Goal: Task Accomplishment & Management: Use online tool/utility

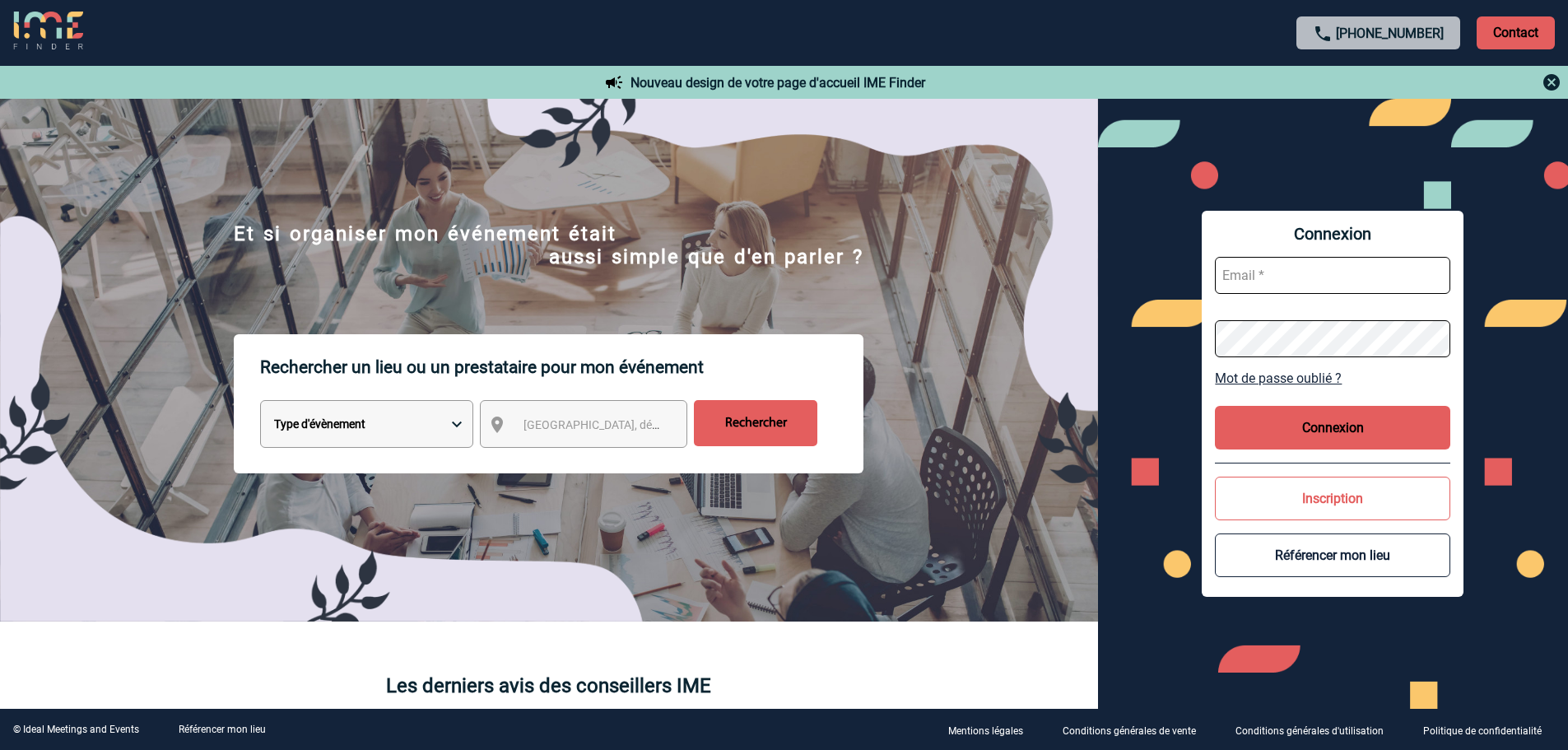
type input "vboeringer@ime-groupe.com"
click at [1322, 426] on button "Connexion" at bounding box center [1332, 428] width 235 height 44
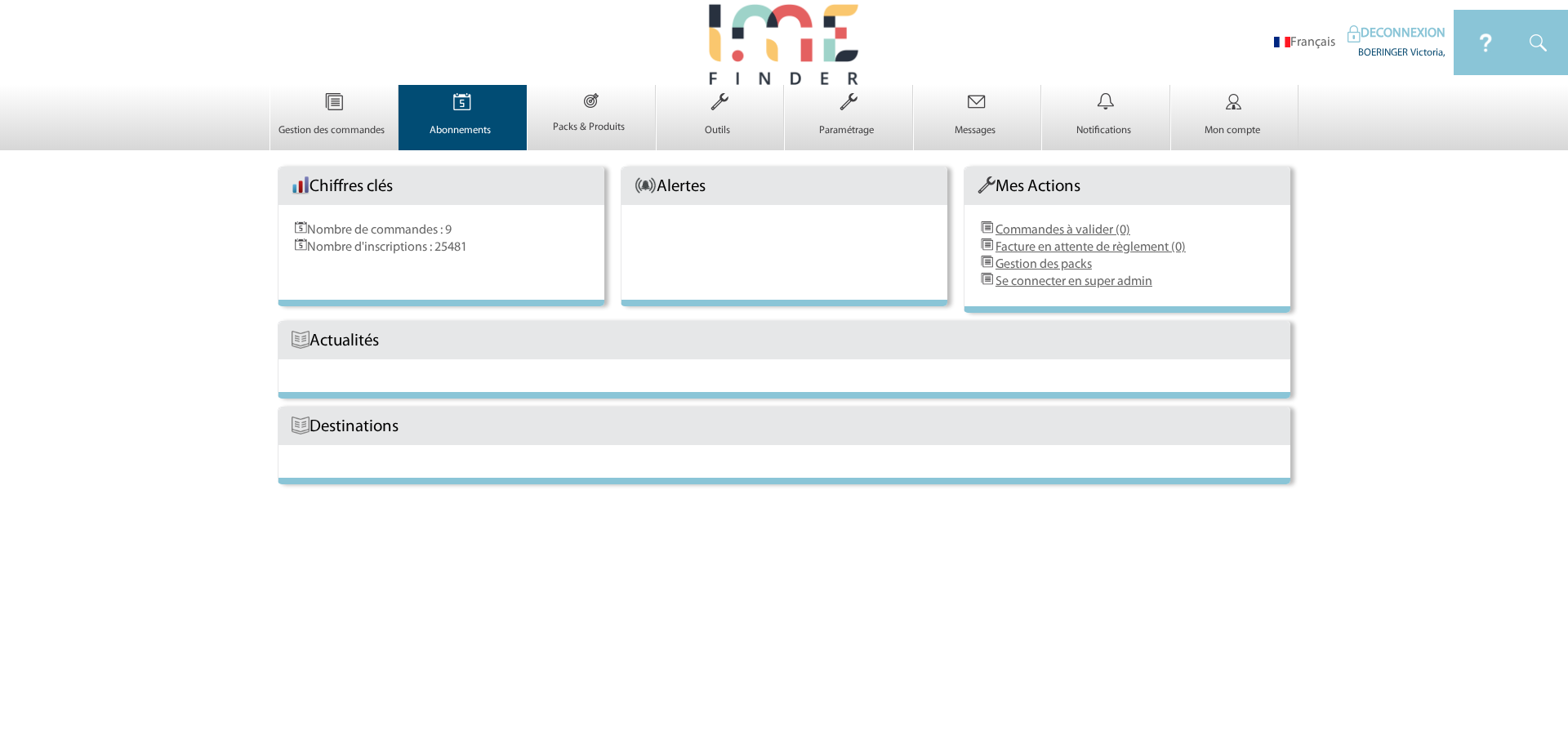
click at [478, 108] on img at bounding box center [462, 102] width 67 height 34
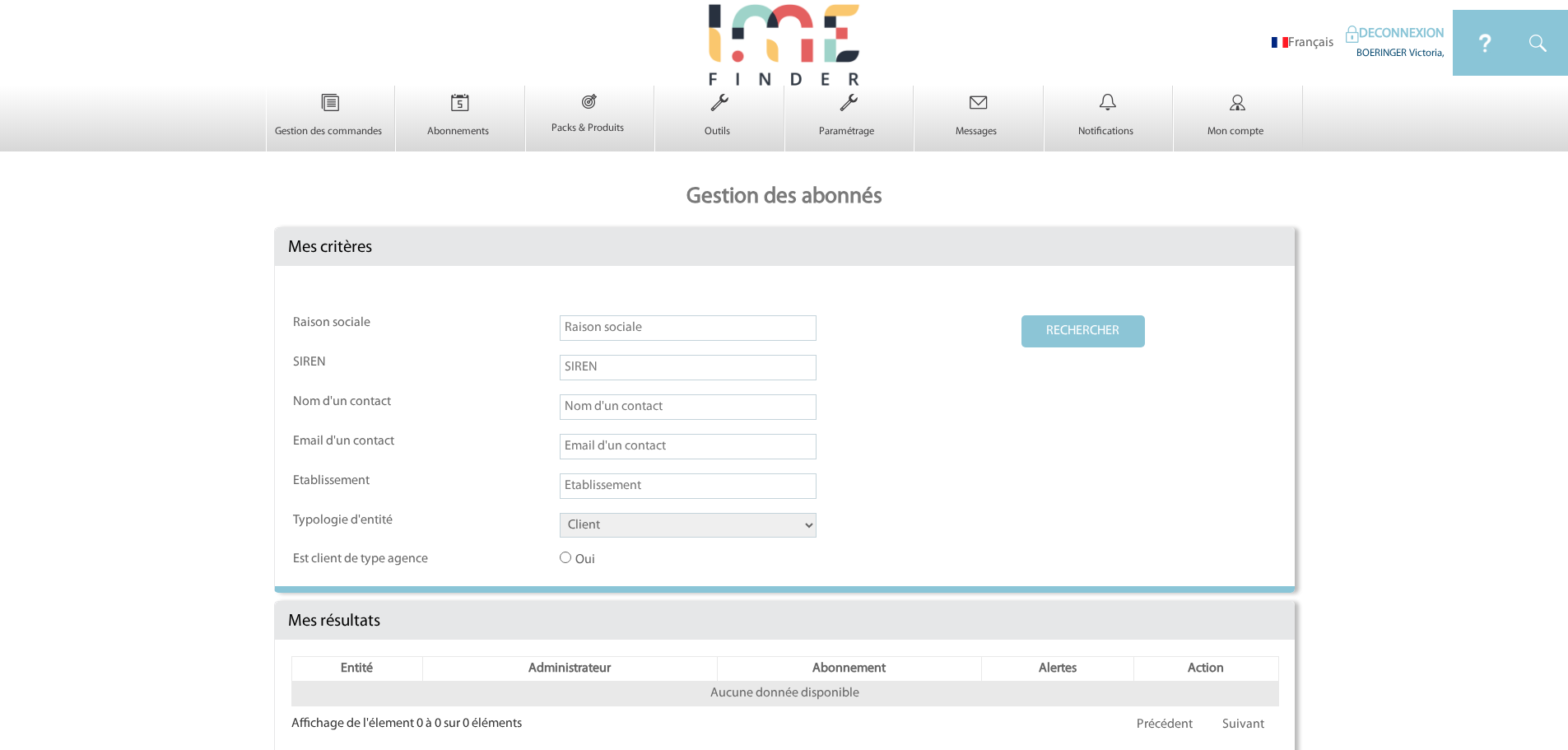
click at [618, 530] on select "Client Fournisseur Agence Promoteur Genius Backoffice" at bounding box center [687, 525] width 257 height 25
select select "AGENCE"
click at [559, 514] on select "Client Fournisseur Agence Promoteur Genius Backoffice" at bounding box center [687, 525] width 257 height 25
click at [1112, 317] on button "RECHERCHER" at bounding box center [1083, 331] width 123 height 32
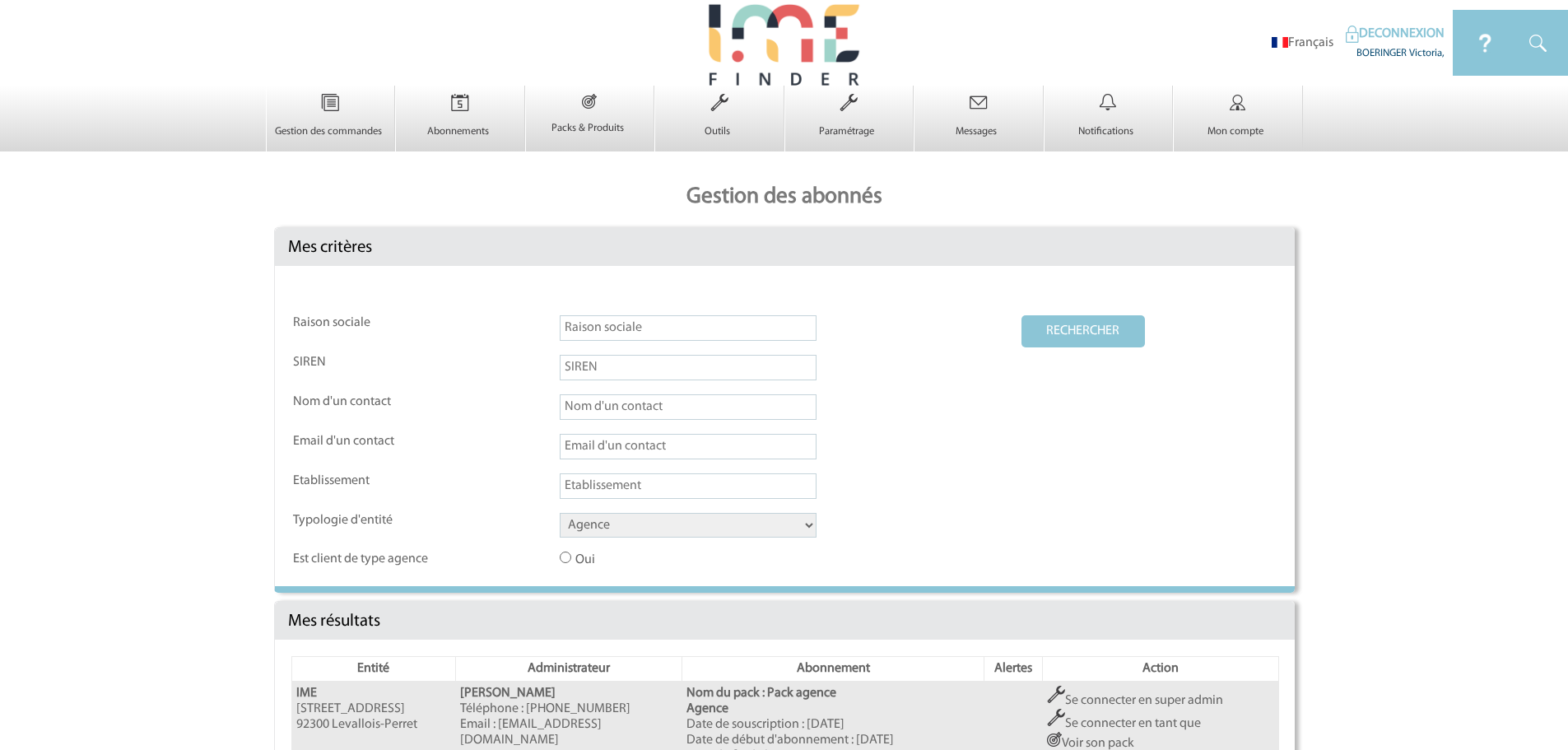
click at [1106, 698] on link "Se connecter en super admin" at bounding box center [1135, 701] width 176 height 13
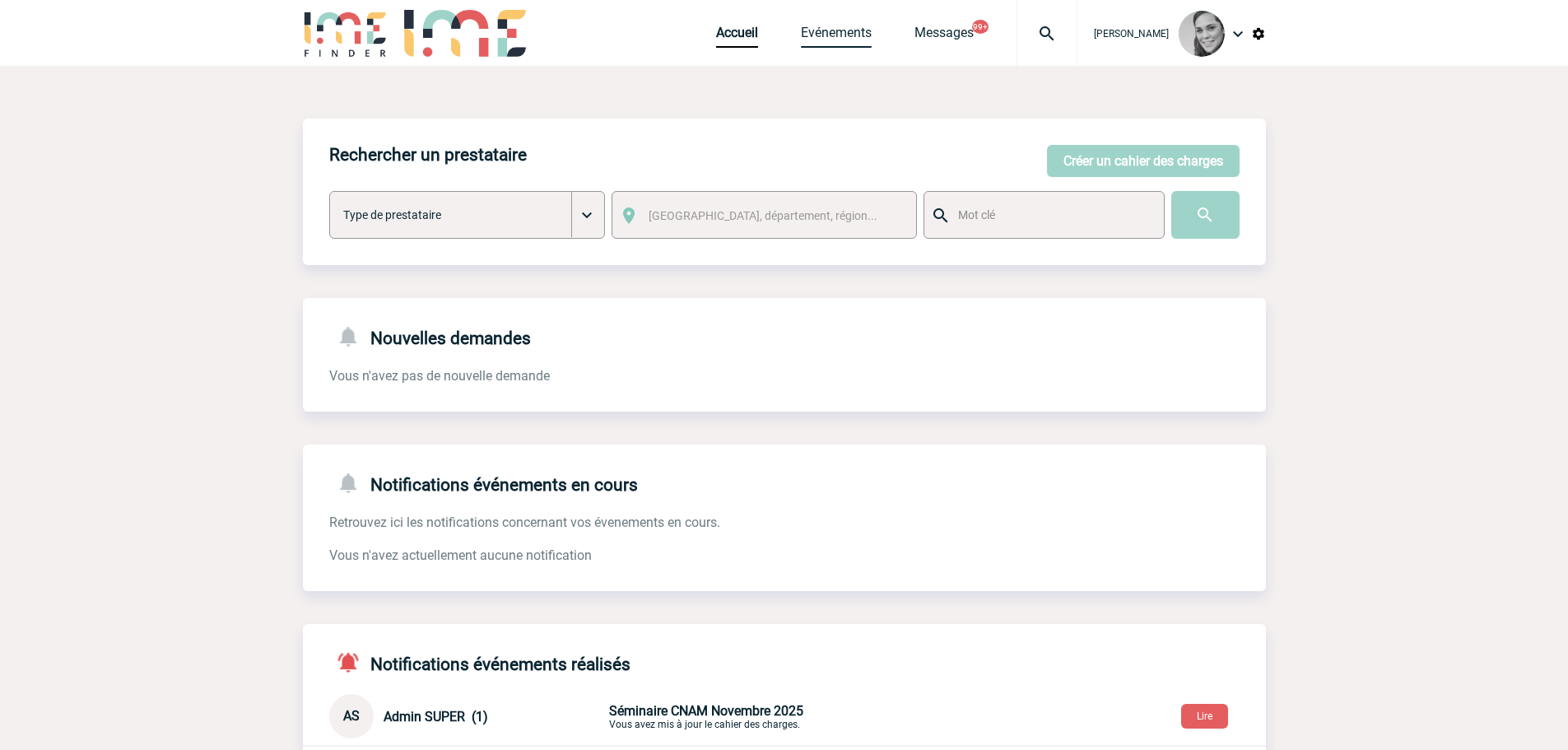
click at [841, 29] on link "Evénements" at bounding box center [836, 36] width 71 height 23
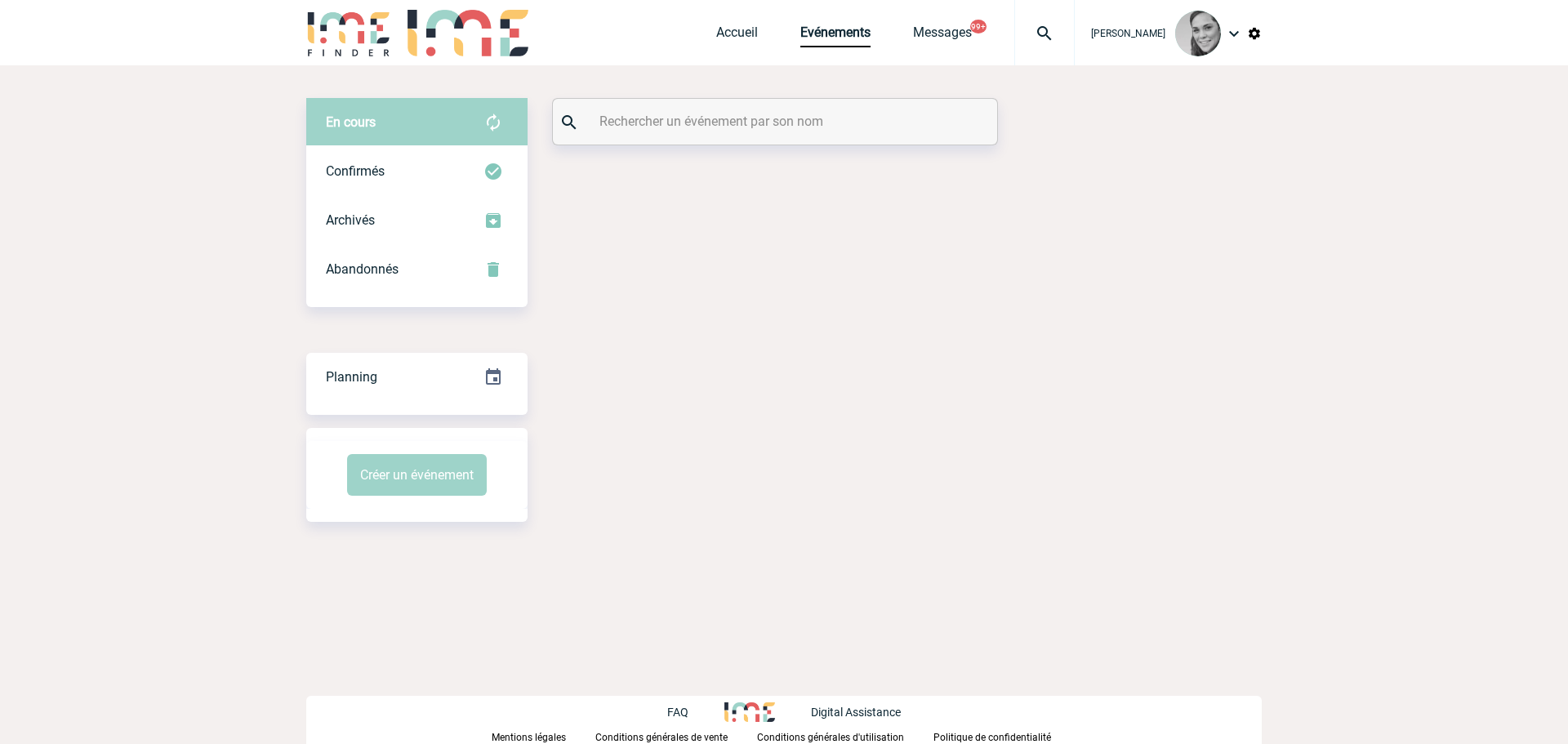
click at [645, 120] on input "text" at bounding box center [777, 120] width 363 height 24
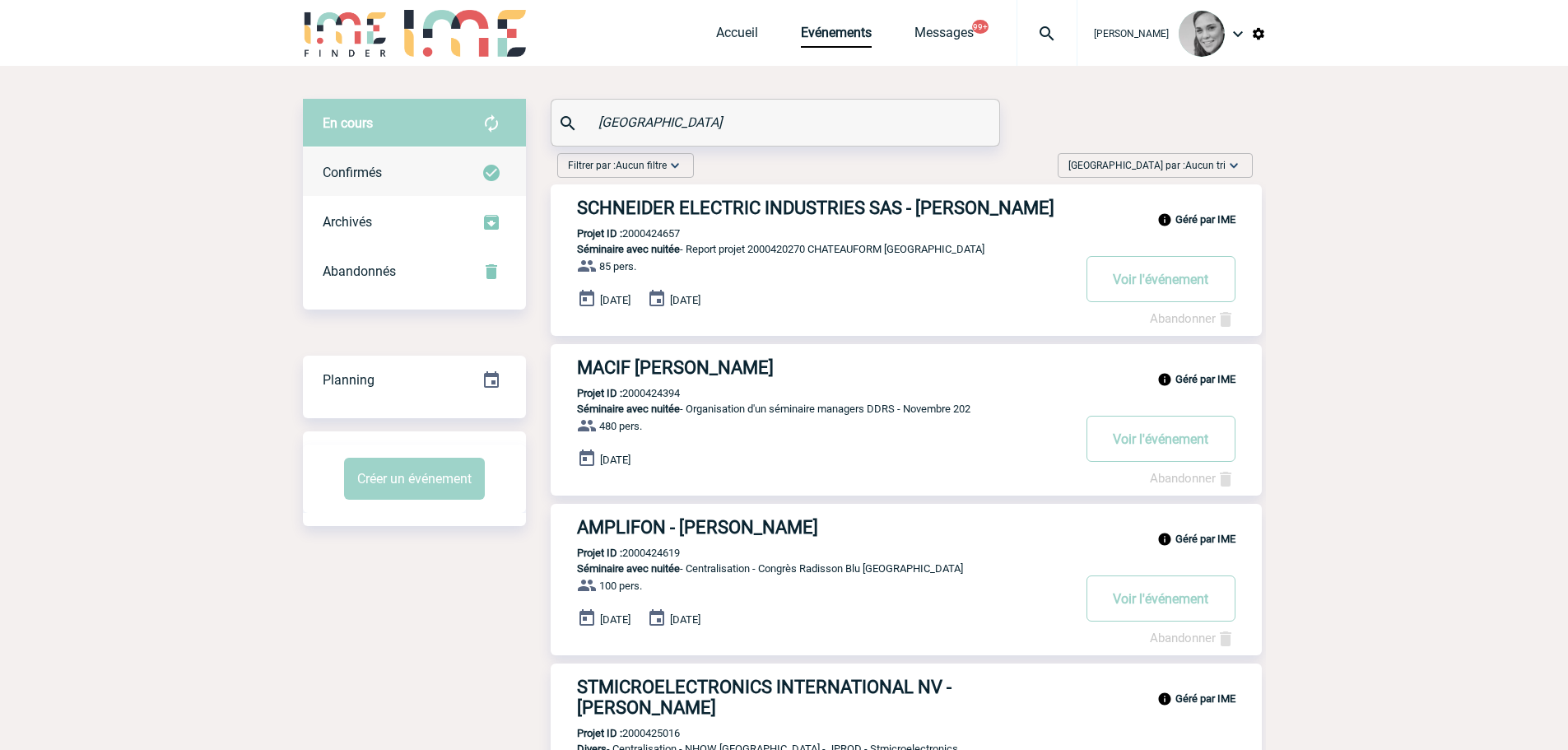
click at [353, 170] on span "Confirmés" at bounding box center [352, 173] width 59 height 15
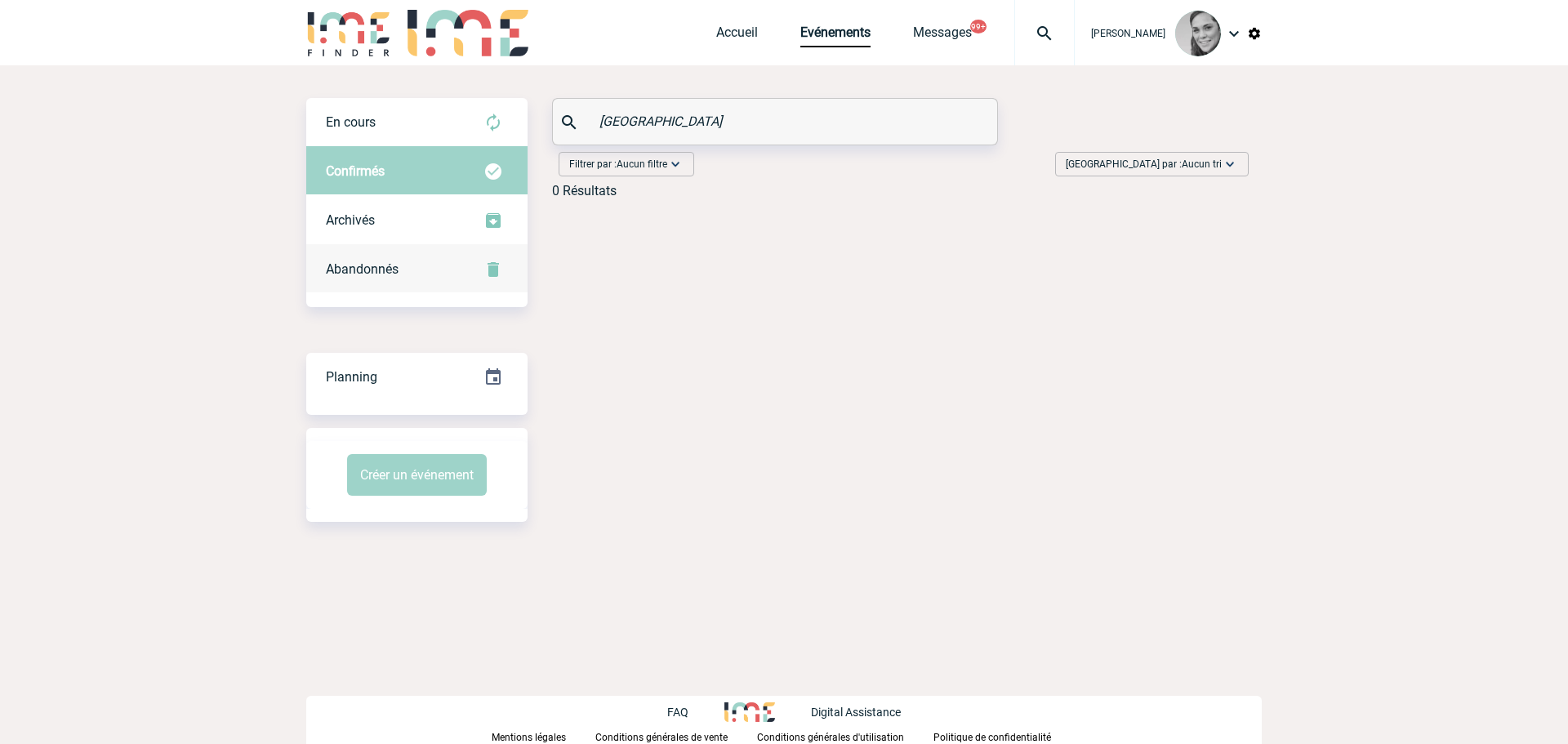
click at [388, 259] on div "Abandonnés" at bounding box center [416, 269] width 221 height 49
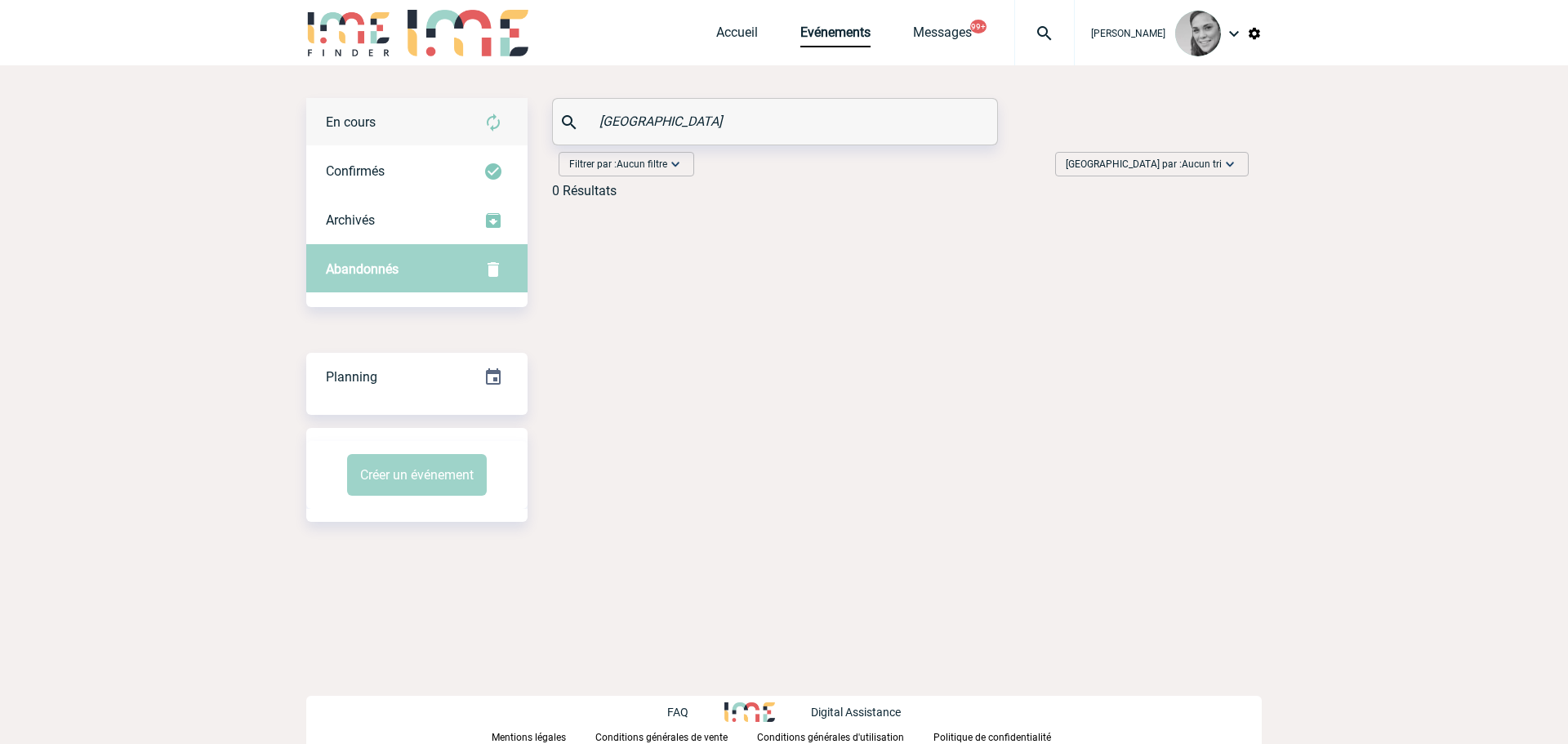
click at [361, 120] on span "En cours" at bounding box center [350, 122] width 50 height 15
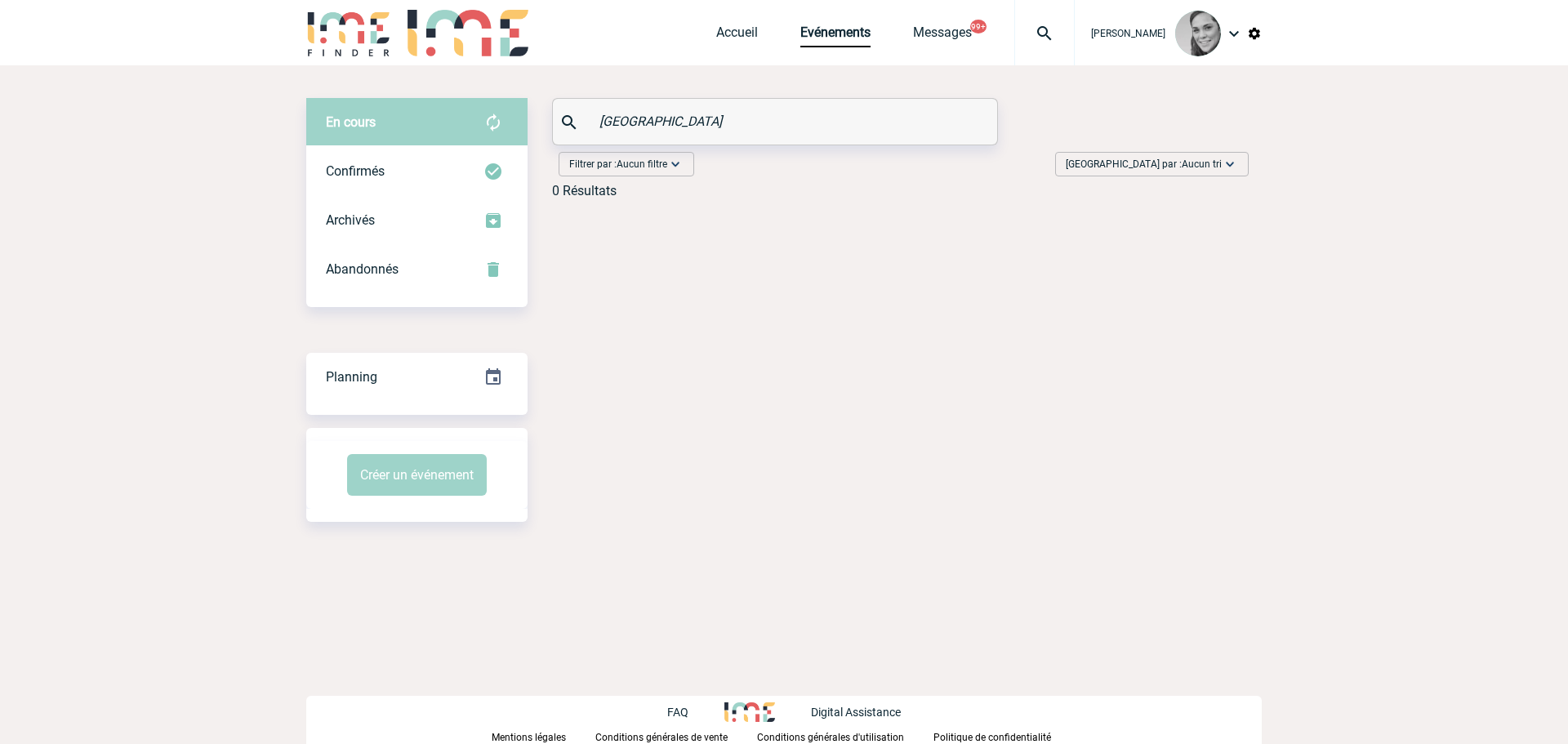
click at [681, 119] on input "salem" at bounding box center [777, 120] width 363 height 24
drag, startPoint x: 677, startPoint y: 119, endPoint x: 541, endPoint y: 119, distance: 136.0
click at [541, 119] on div "En cours En cours Confirmés Archivés Abandonnés En cours Confirmés Archivés Aba…" at bounding box center [784, 154] width 956 height 114
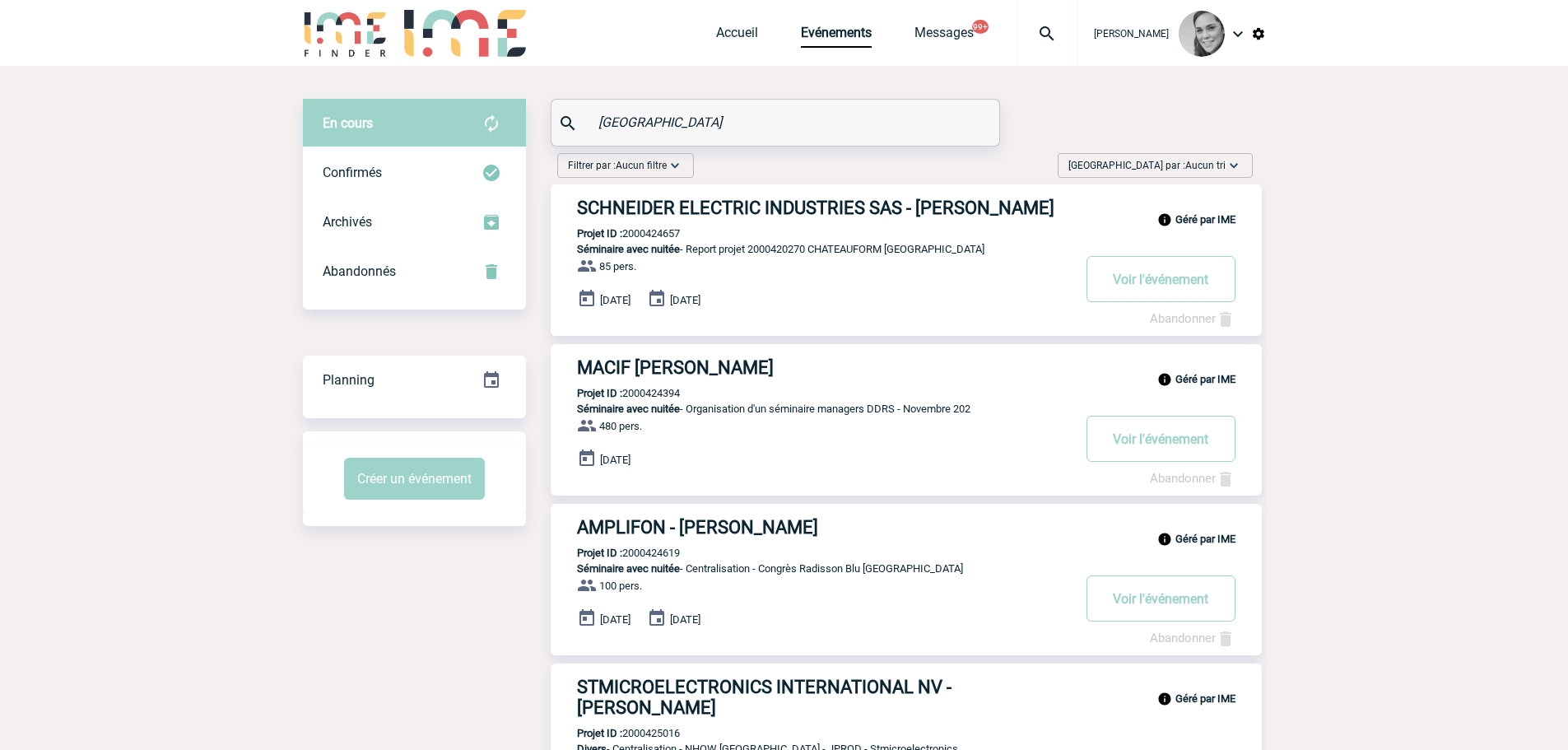
drag, startPoint x: 648, startPoint y: 118, endPoint x: 532, endPoint y: 116, distance: 116.0
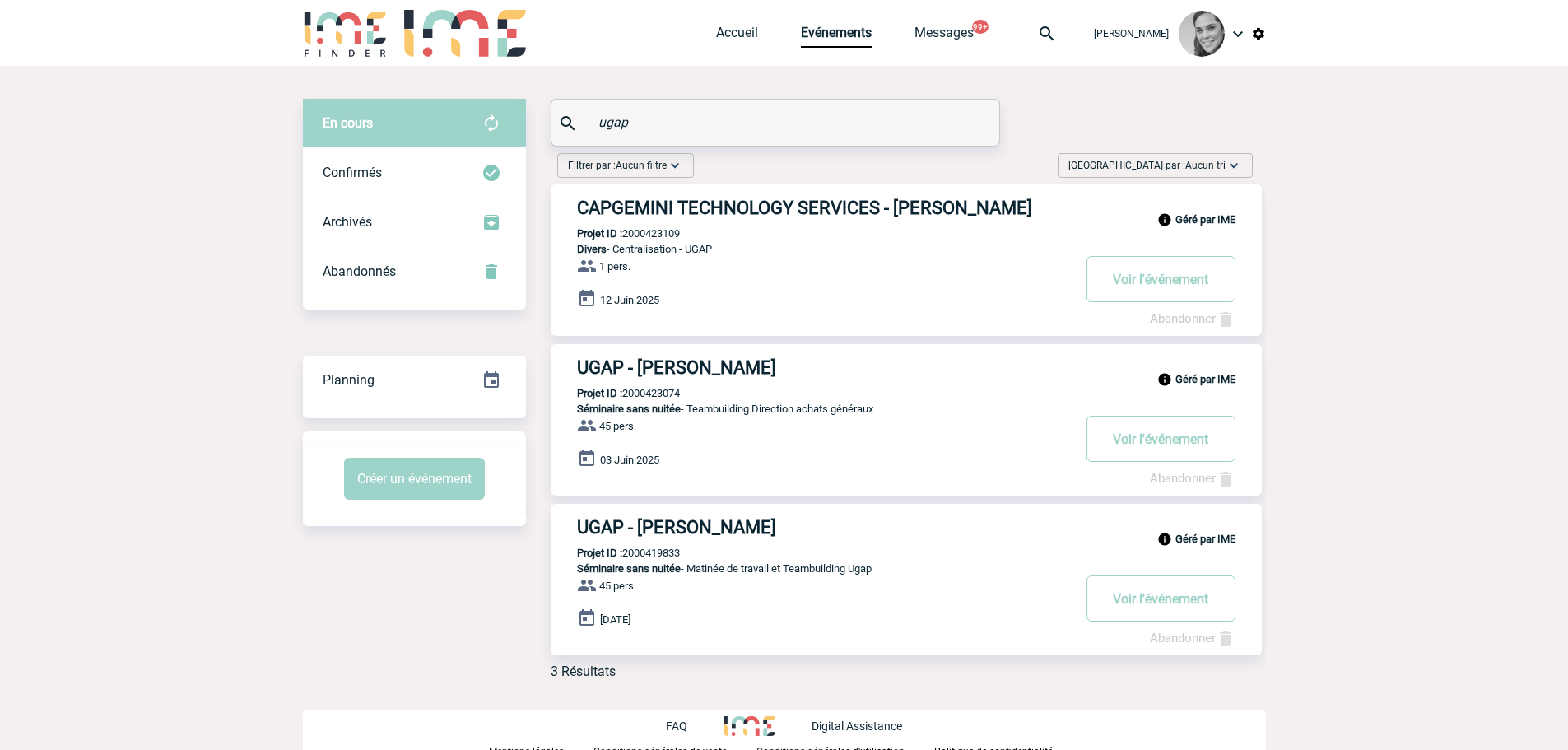
drag, startPoint x: 534, startPoint y: 123, endPoint x: 511, endPoint y: 121, distance: 23.1
click at [511, 121] on div "En cours En cours Confirmés Archivés Abandonnés En cours Confirmés Archivés Aba…" at bounding box center [784, 395] width 963 height 594
type input "tardieu"
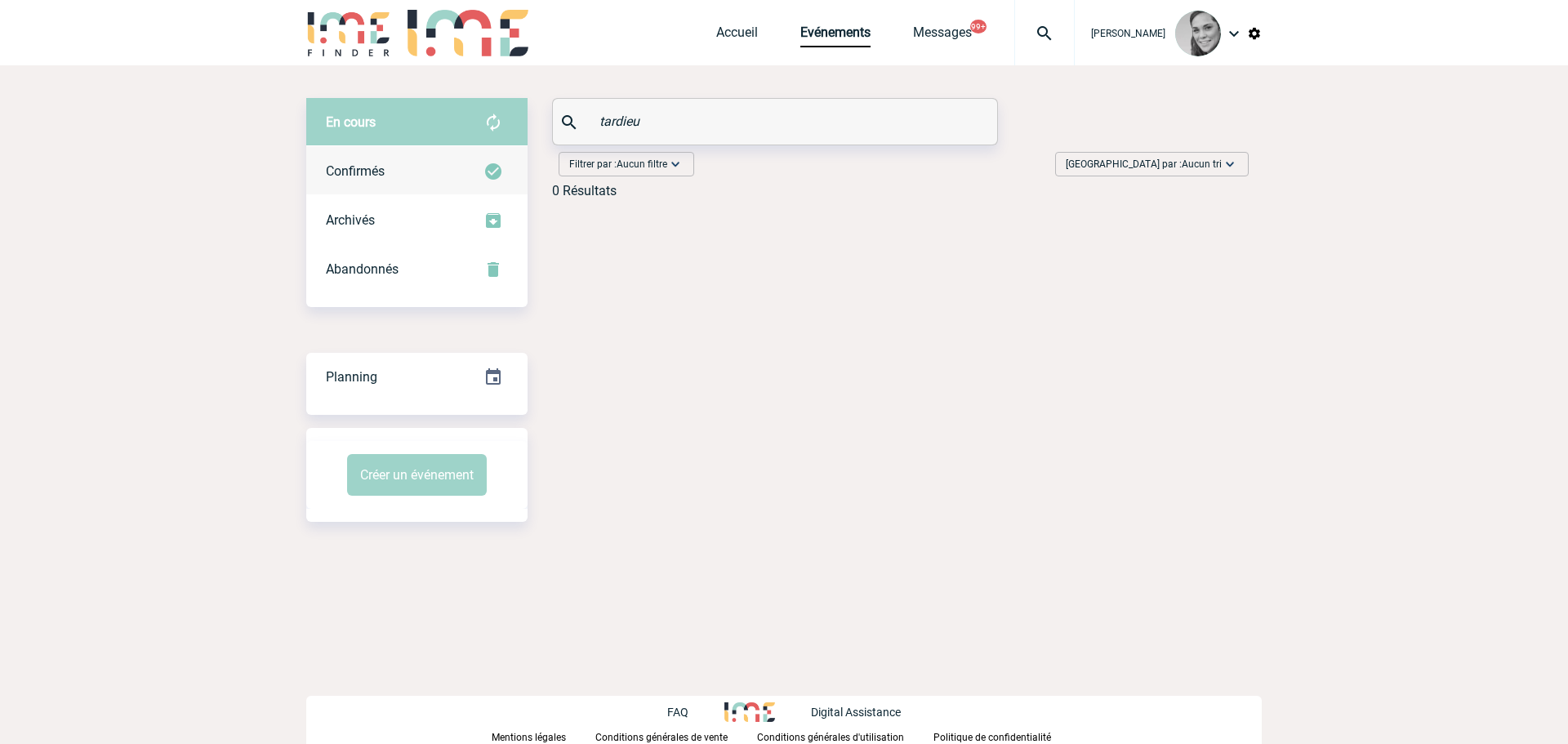
click at [427, 182] on div "Confirmés" at bounding box center [416, 171] width 221 height 49
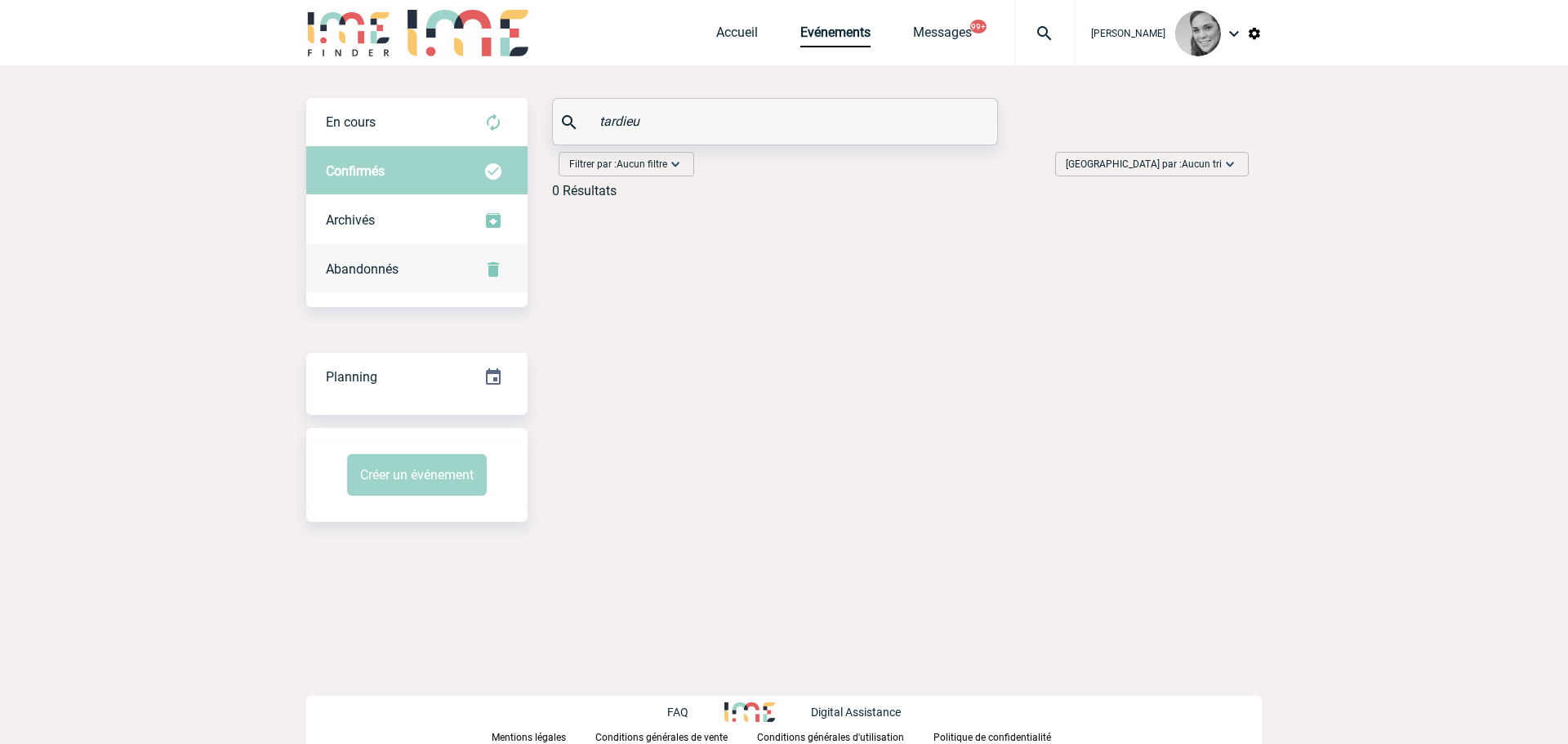
click at [358, 262] on span "Abandonnés" at bounding box center [361, 269] width 72 height 15
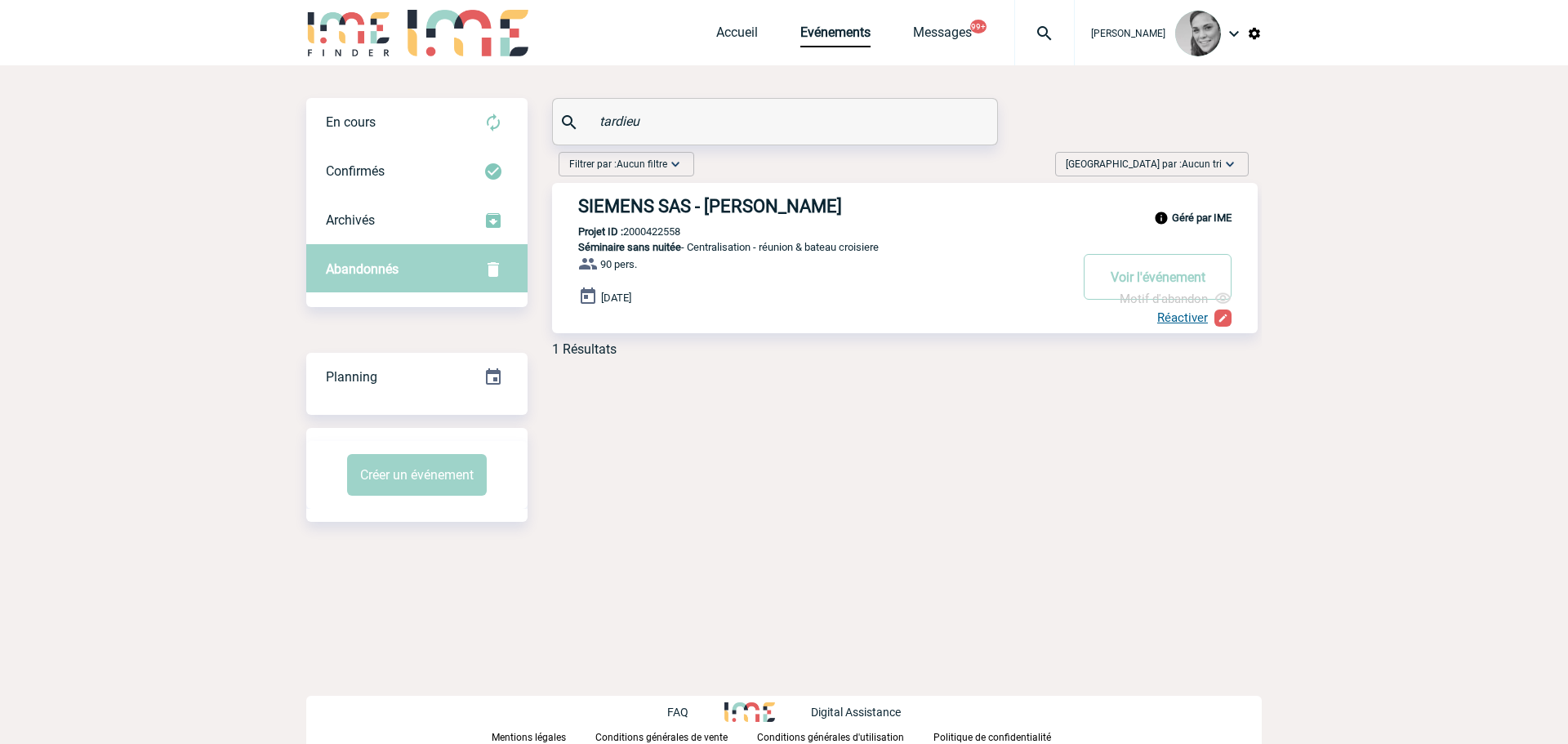
click at [634, 199] on h3 "SIEMENS SAS - Isabelle TARDIEU" at bounding box center [823, 206] width 490 height 21
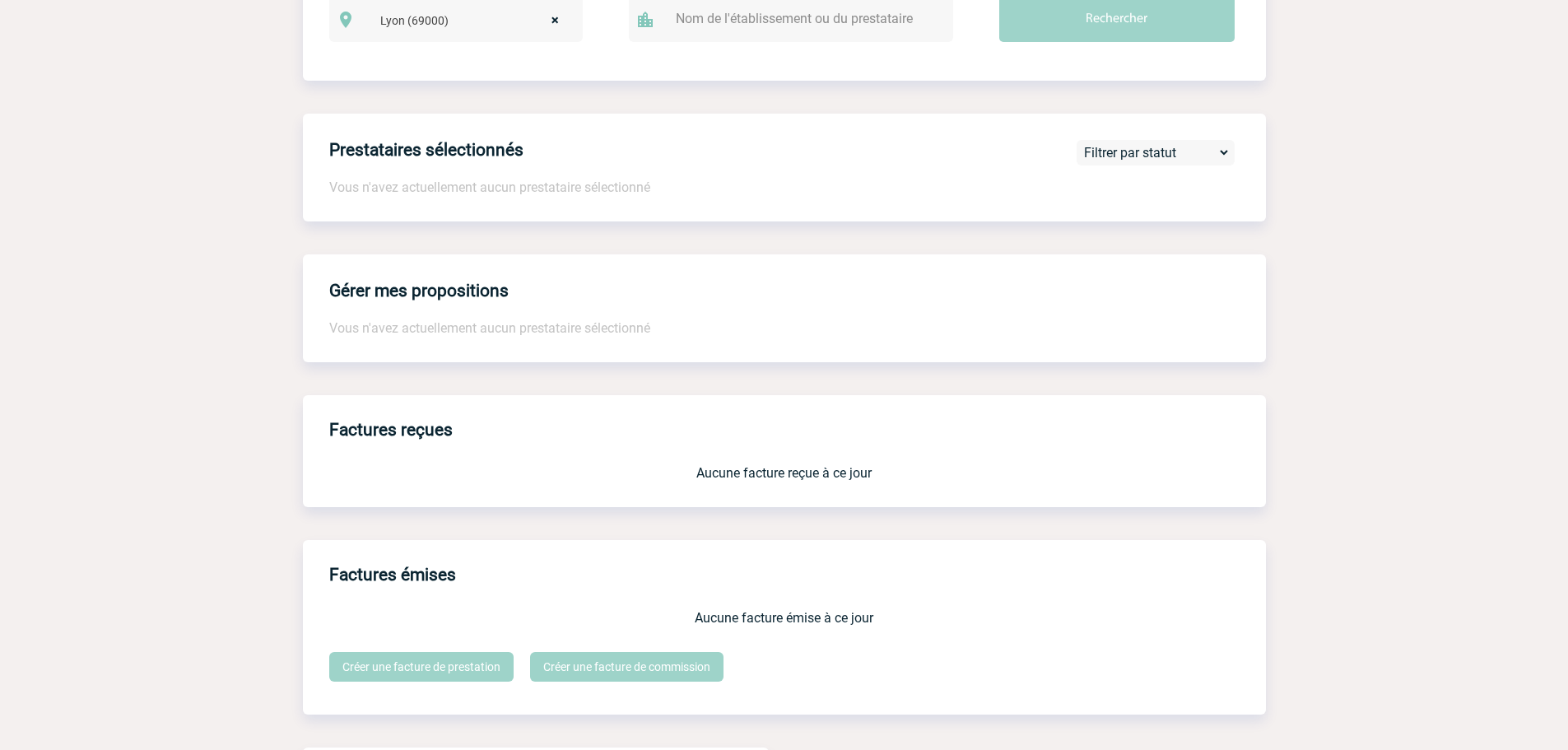
scroll to position [1489, 0]
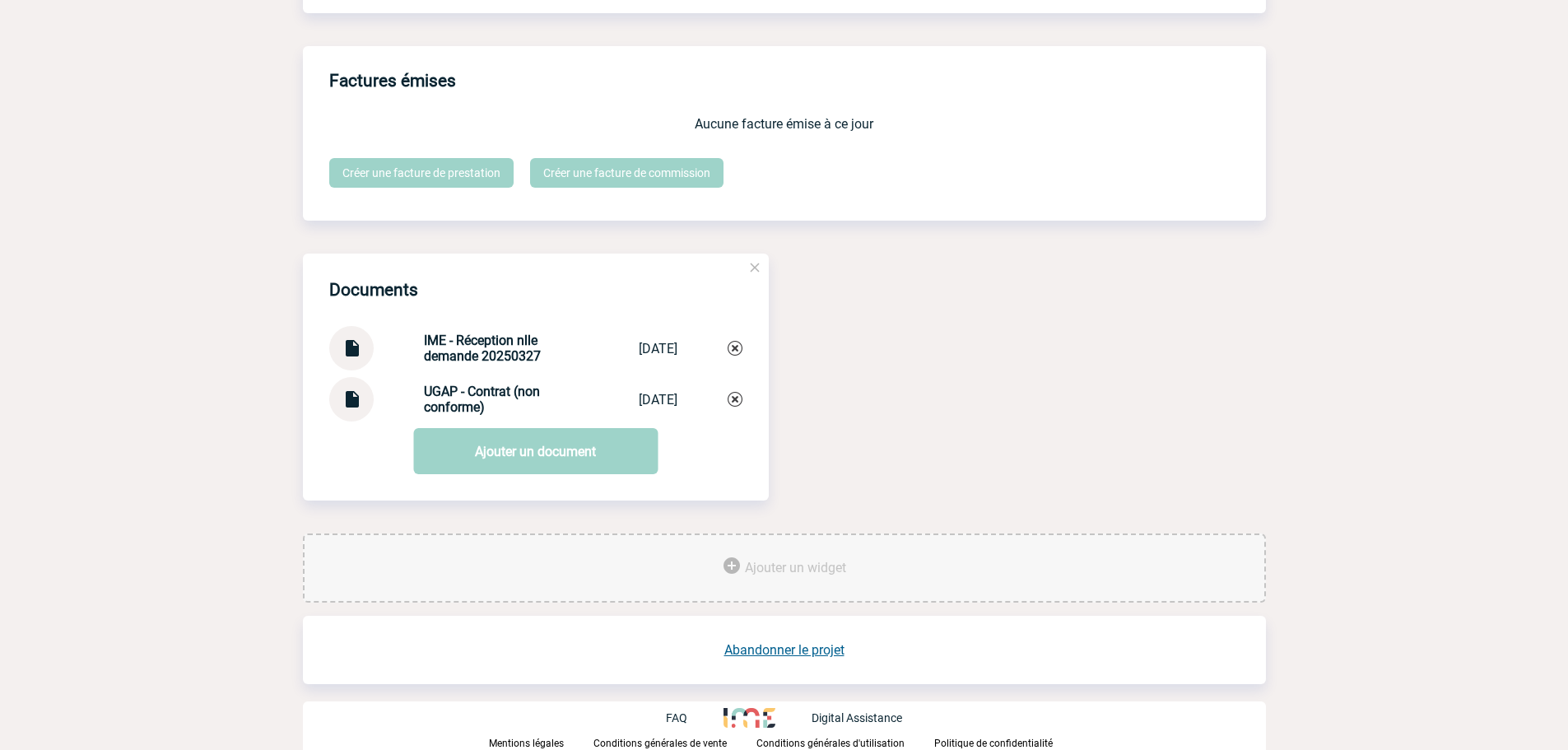
click at [342, 346] on img at bounding box center [351, 342] width 22 height 32
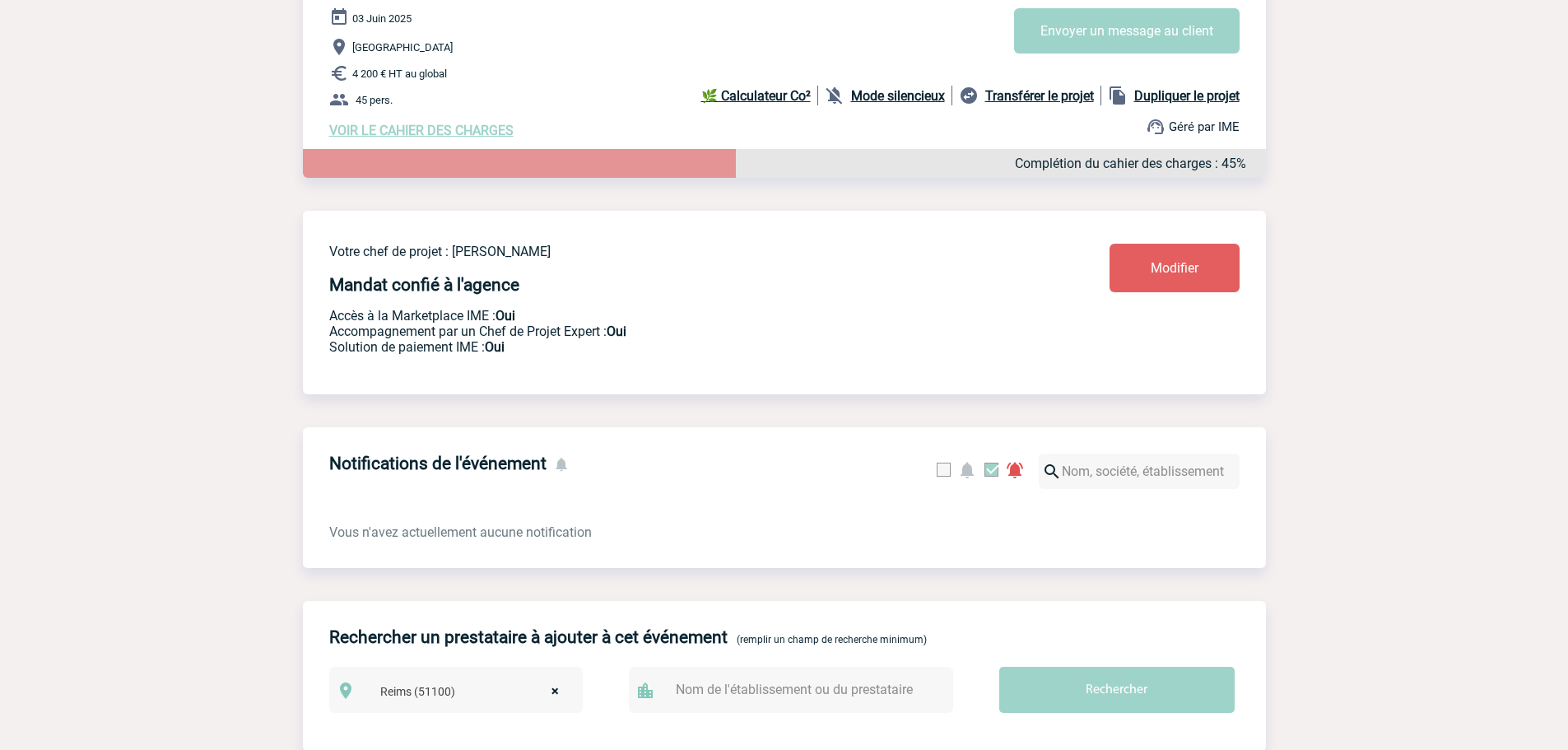
scroll to position [56, 0]
